Goal: Task Accomplishment & Management: Manage account settings

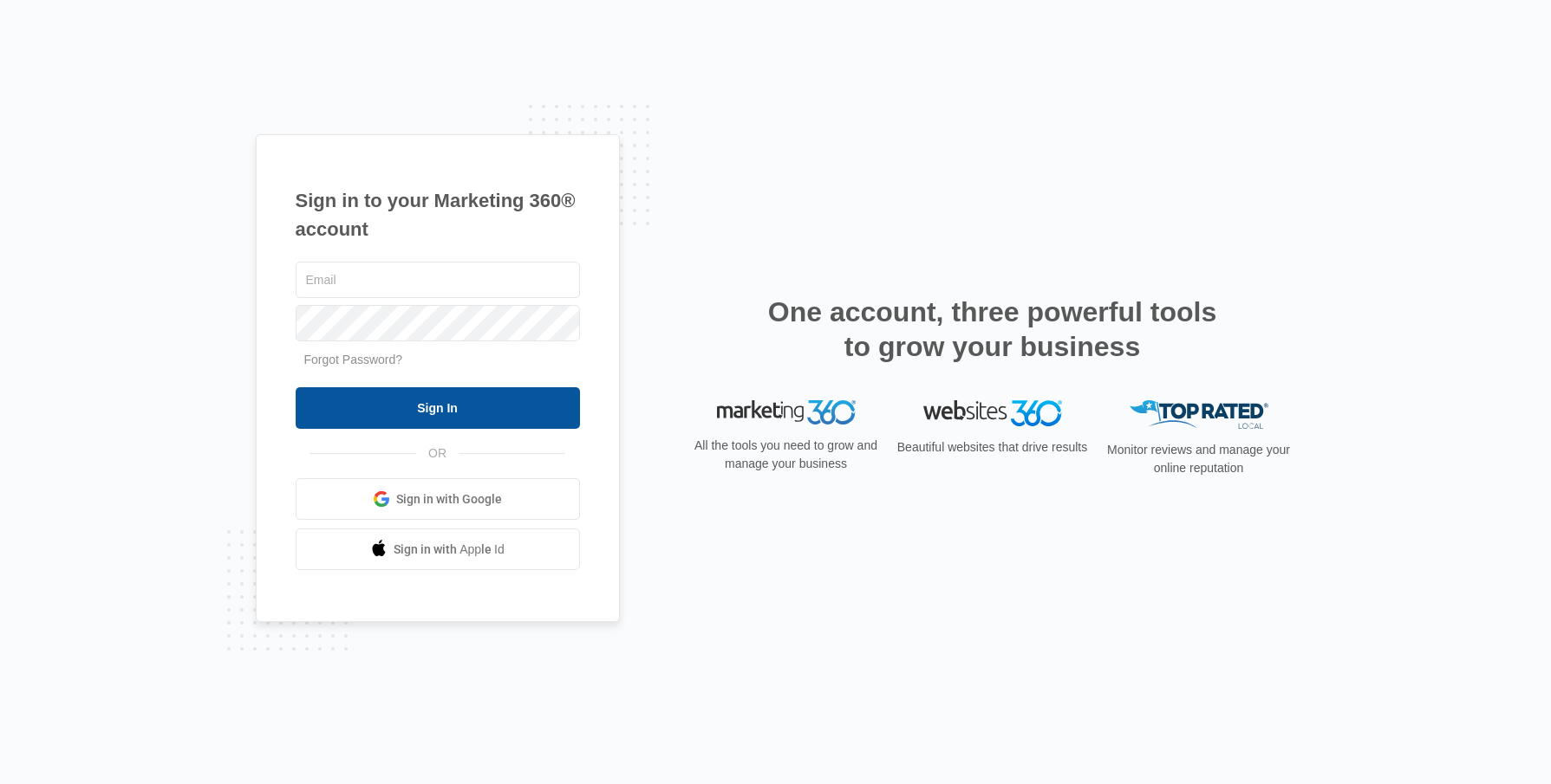
type input "[EMAIL_ADDRESS][DOMAIN_NAME]"
click at [400, 398] on input "Sign In" at bounding box center [438, 408] width 284 height 42
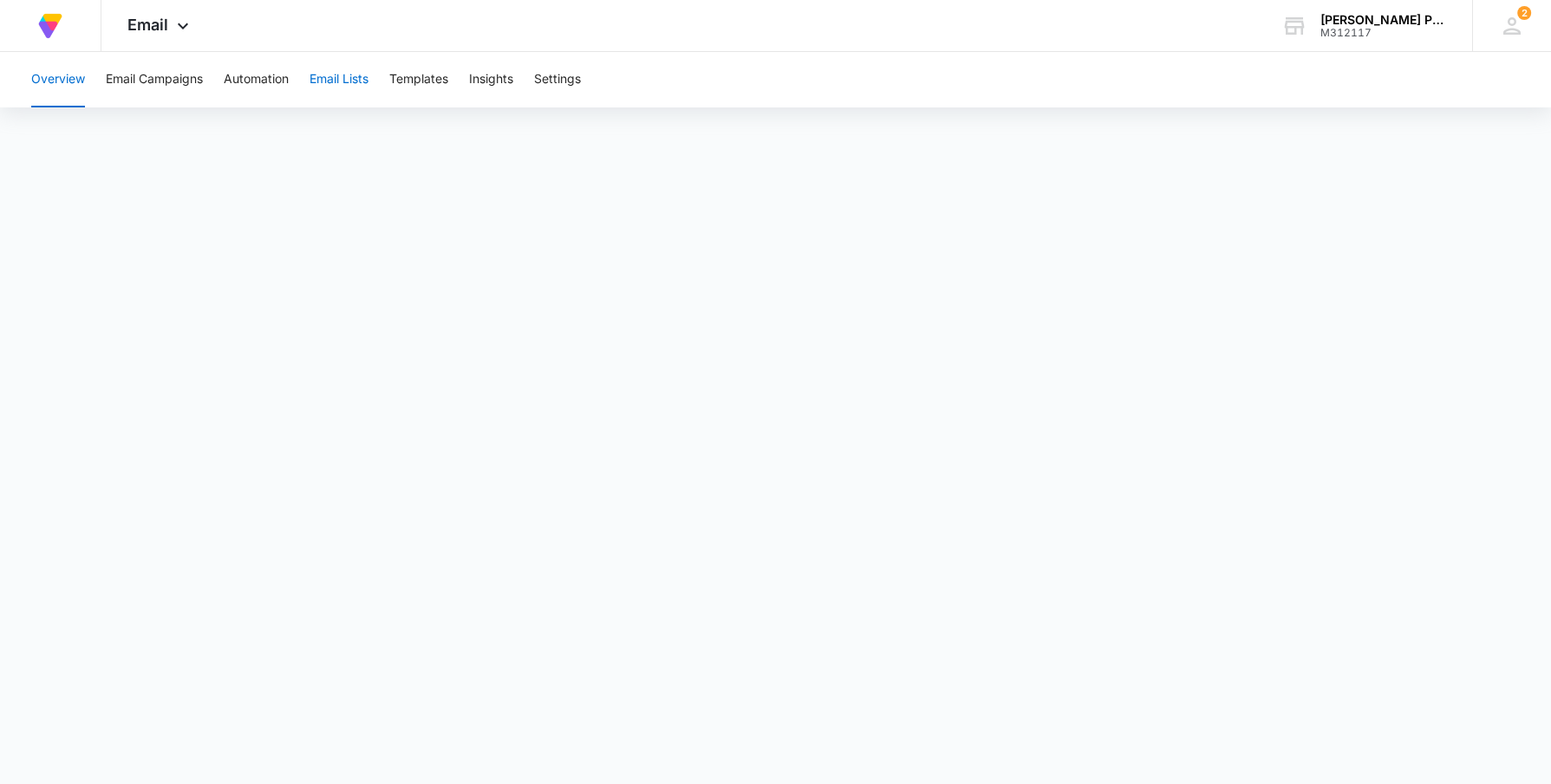
click at [320, 84] on button "Email Lists" at bounding box center [338, 79] width 59 height 55
